Goal: Find specific page/section: Find specific page/section

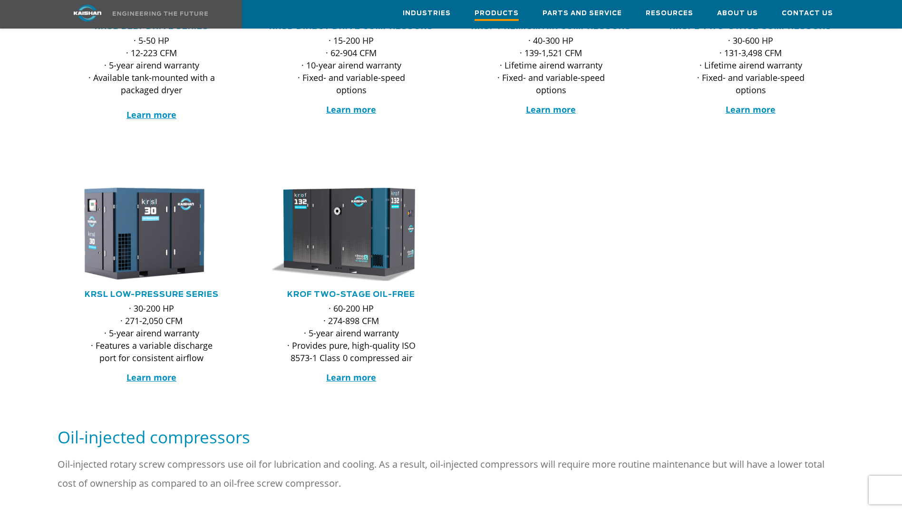
scroll to position [143, 0]
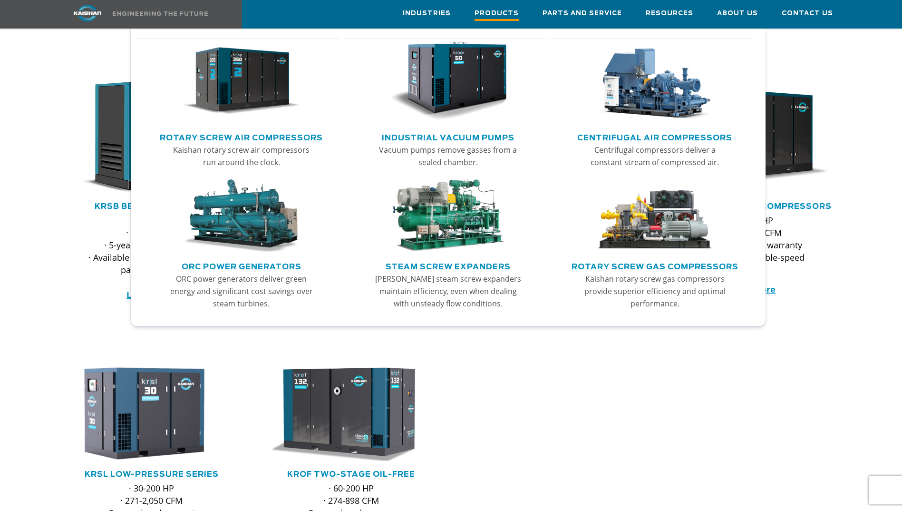
click at [515, 15] on span "Products" at bounding box center [497, 14] width 44 height 13
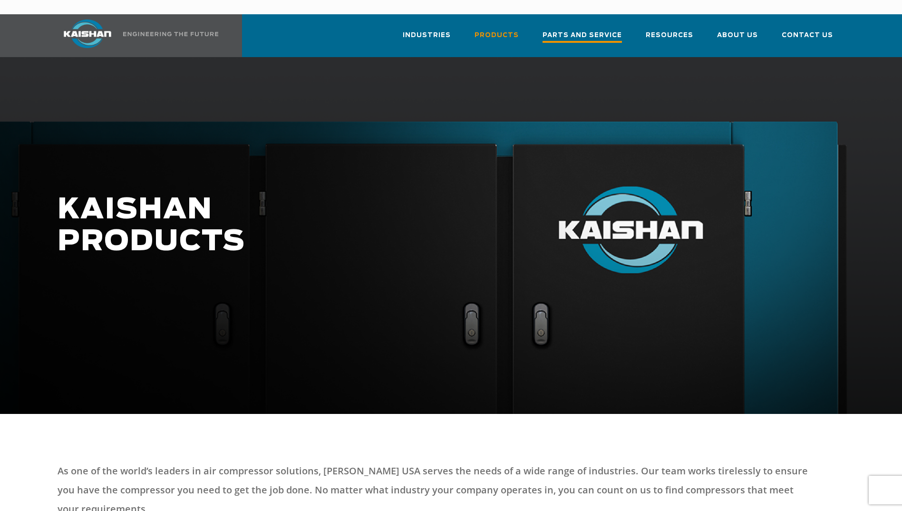
click at [585, 30] on span "Parts and Service" at bounding box center [582, 36] width 79 height 13
